Goal: Transaction & Acquisition: Obtain resource

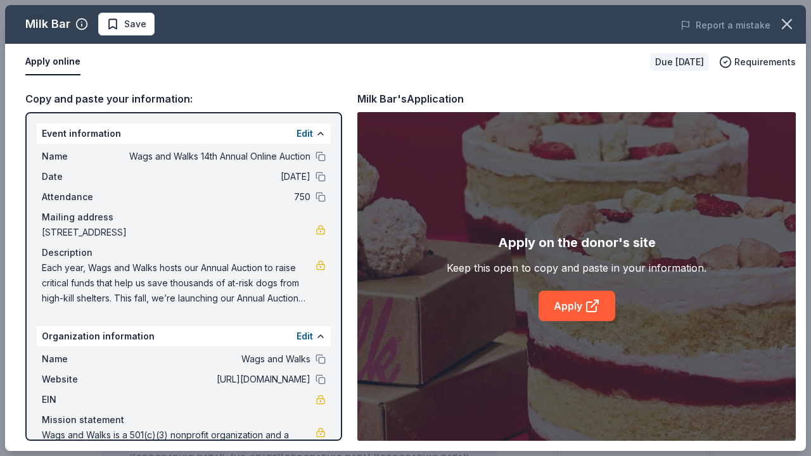
scroll to position [162, 0]
click at [134, 28] on span "Save" at bounding box center [135, 23] width 22 height 15
click at [164, 27] on body "Wags and Walks 14th Annual Online Auction Earn Rewards Due in 17 days Share Mil…" at bounding box center [405, 66] width 811 height 456
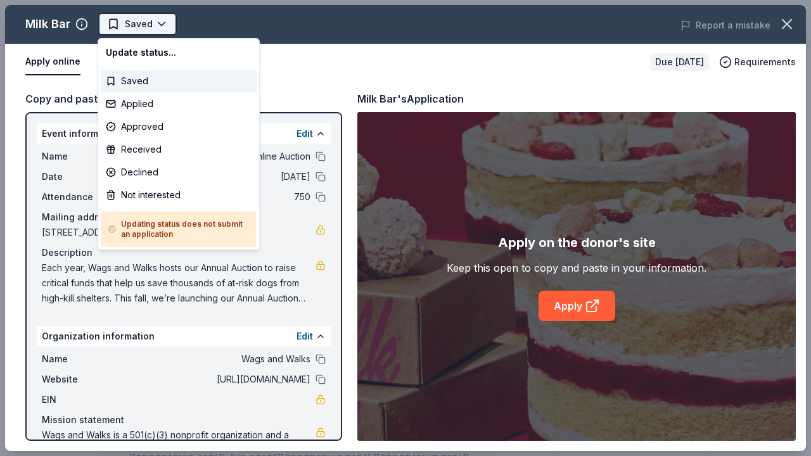
scroll to position [0, 0]
click at [178, 103] on div "Applied" at bounding box center [179, 103] width 156 height 23
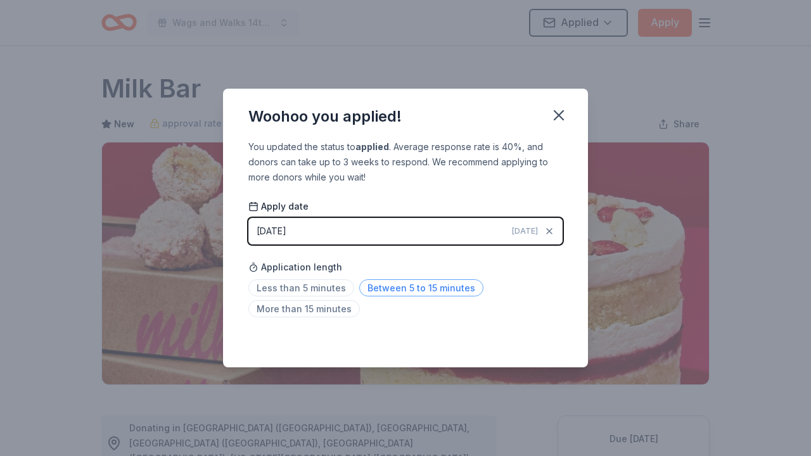
click at [373, 293] on span "Between 5 to 15 minutes" at bounding box center [421, 287] width 124 height 17
click at [559, 120] on icon "button" at bounding box center [559, 115] width 18 height 18
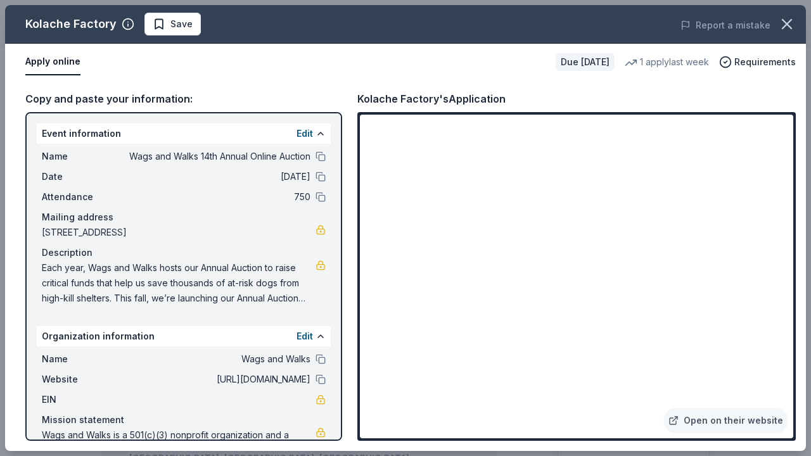
scroll to position [267, 0]
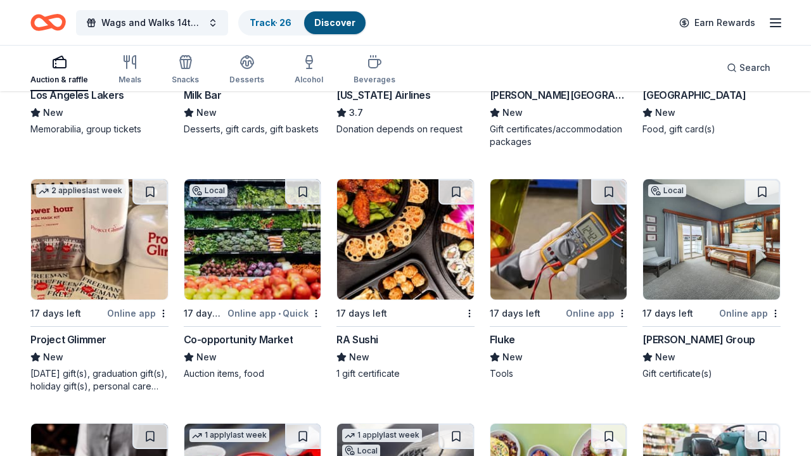
scroll to position [5451, 0]
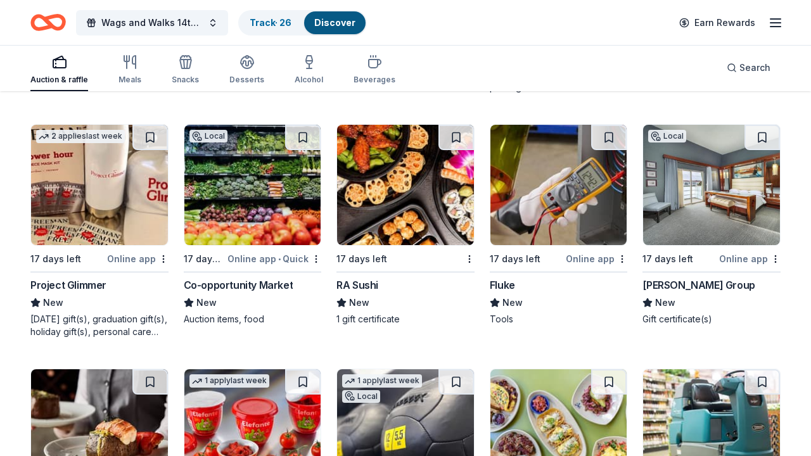
click at [118, 212] on img at bounding box center [99, 185] width 137 height 120
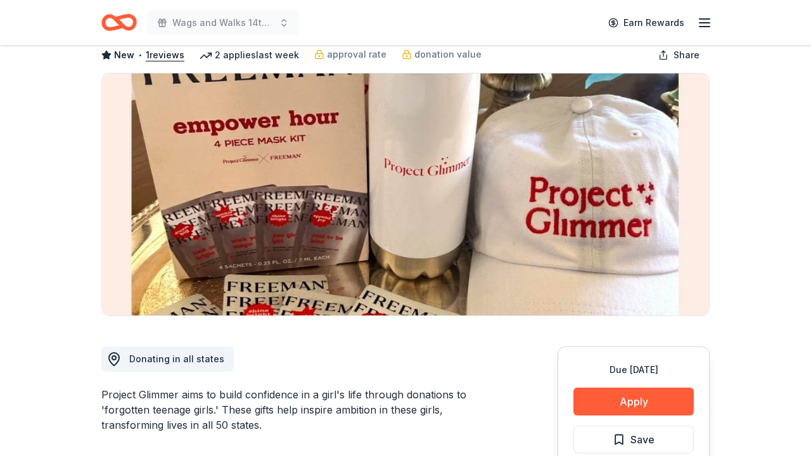
scroll to position [3, 0]
